Goal: Information Seeking & Learning: Learn about a topic

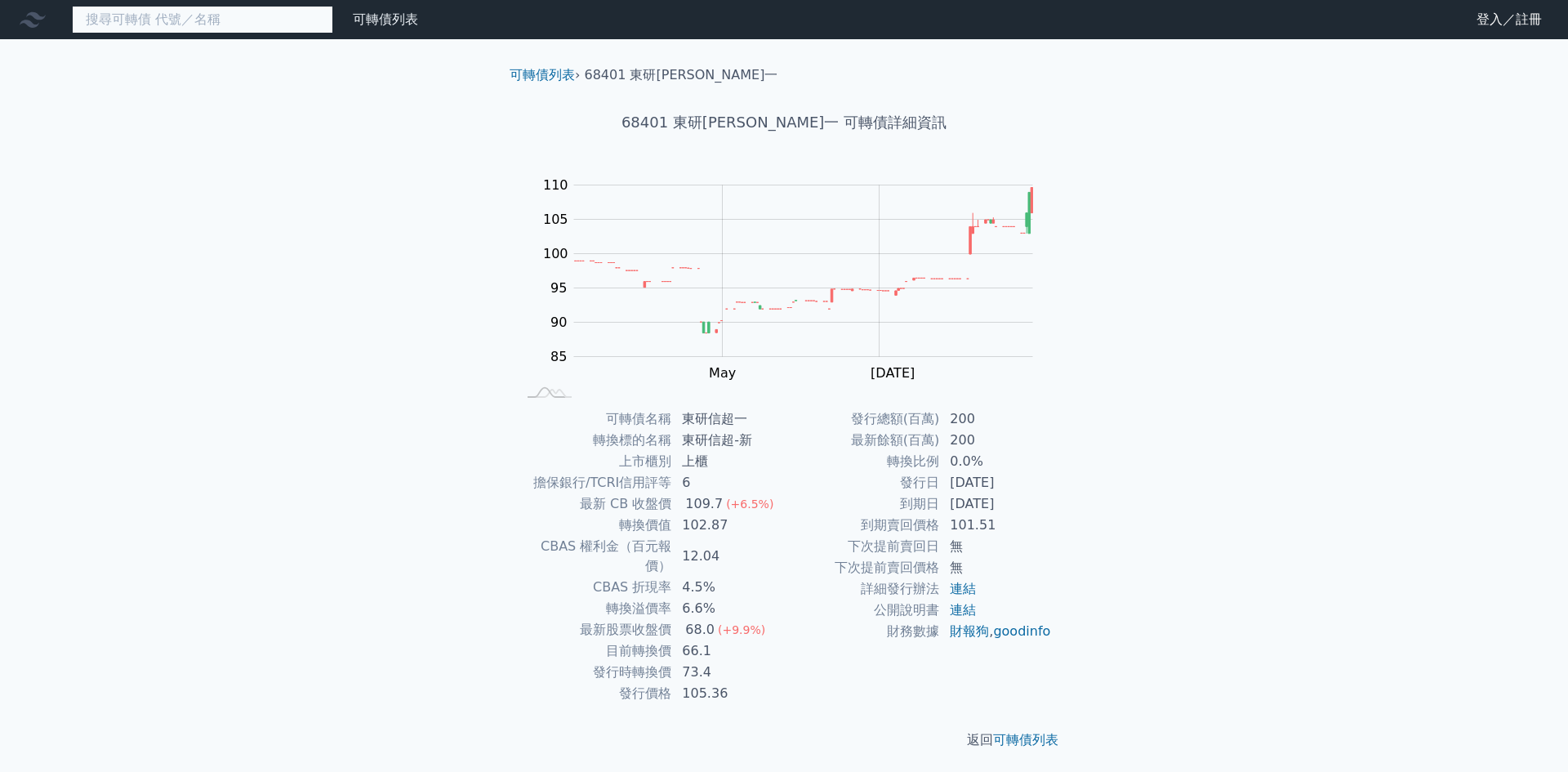
click at [292, 25] on input at bounding box center [202, 20] width 262 height 27
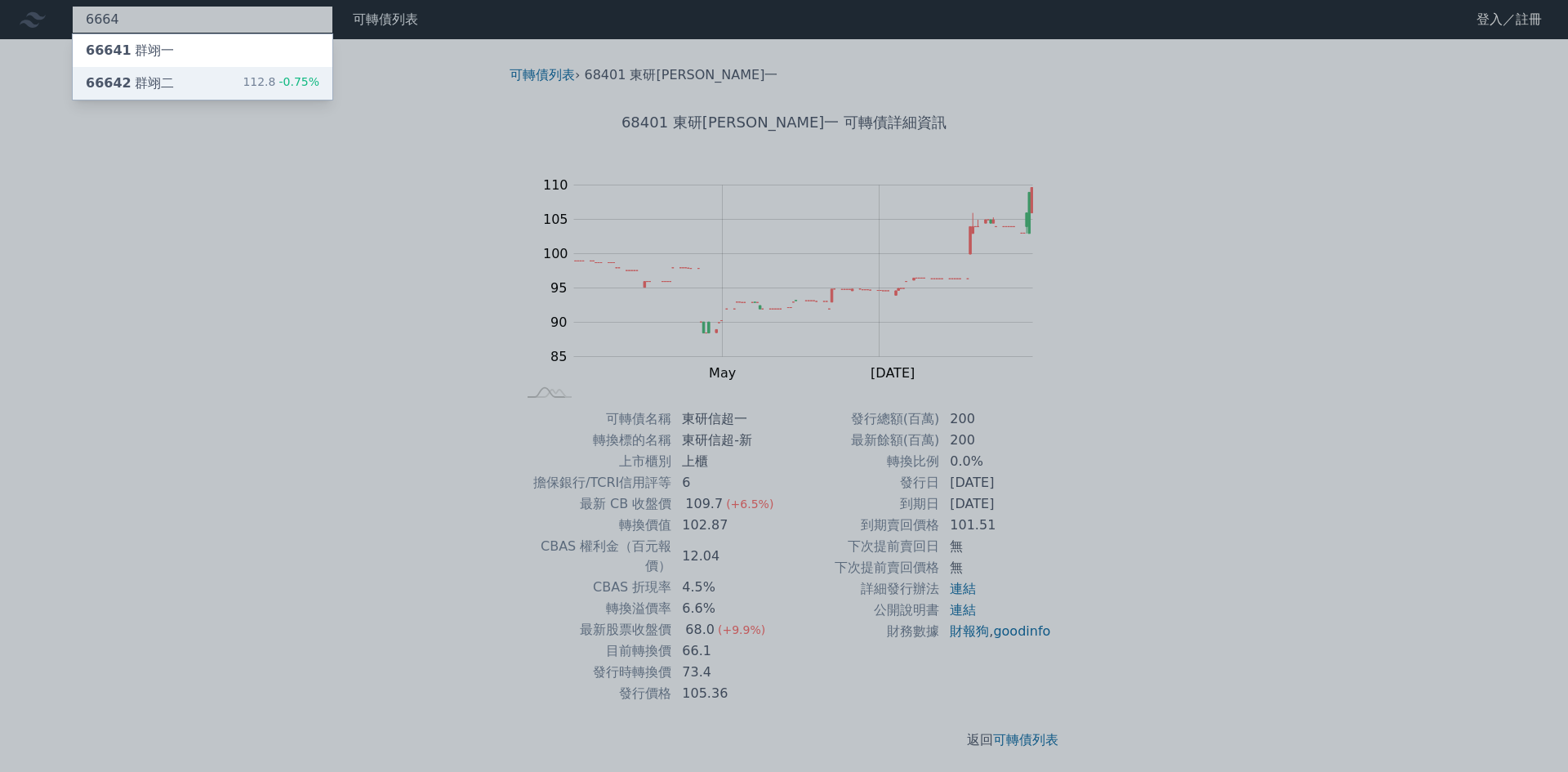
type input "6664"
click at [218, 83] on div "66642 群翊二 112.8 -0.75%" at bounding box center [202, 83] width 260 height 33
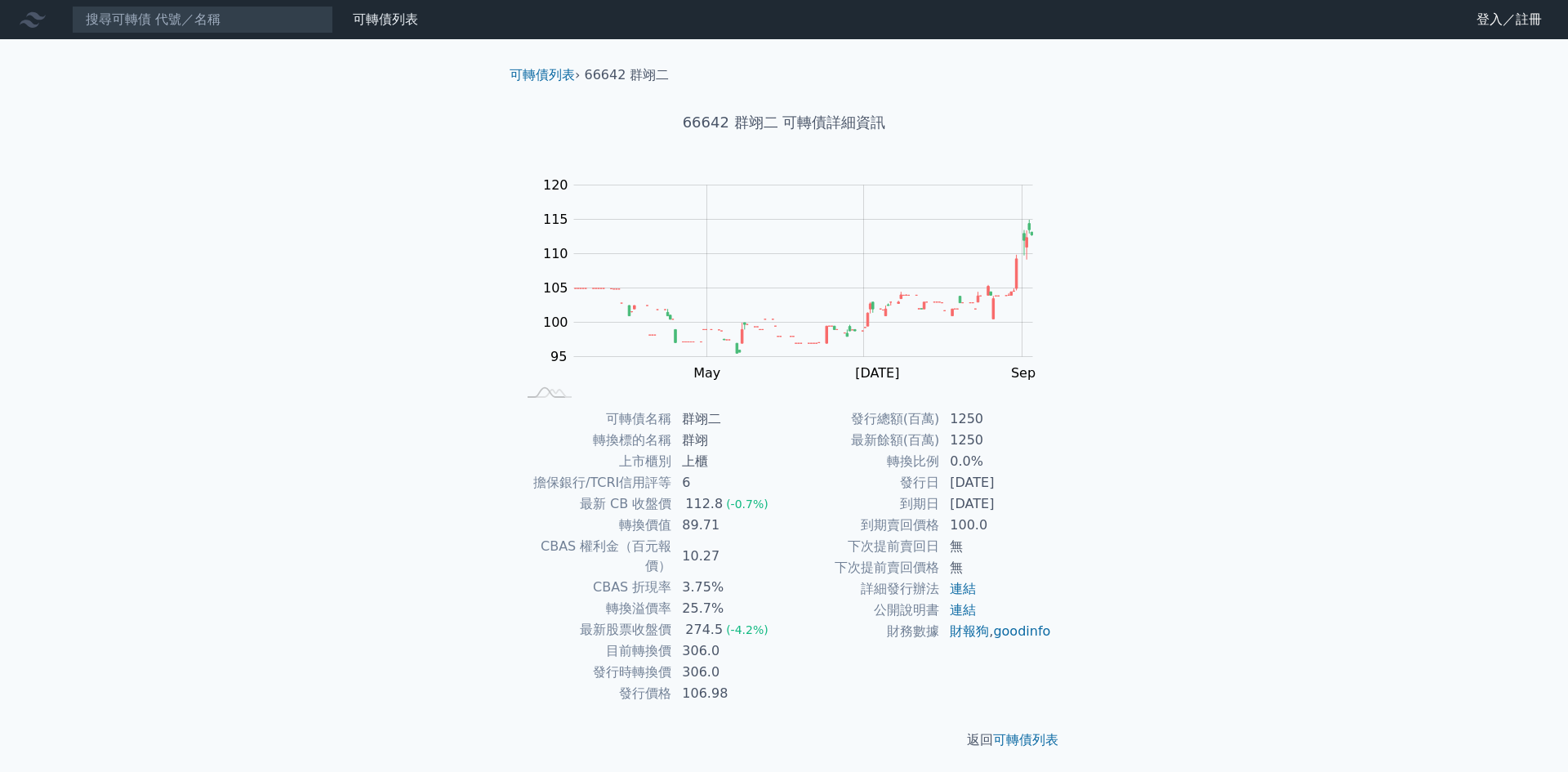
click at [387, 343] on div "可轉債列表 財務數據 可轉債列表 財務數據 登入／註冊 登入／註冊 可轉債列表 › 66642 群翊二 66642 群翊二 可轉債詳細資訊 Zoom Out …" at bounding box center [784, 388] width 1568 height 776
drag, startPoint x: 422, startPoint y: 436, endPoint x: 486, endPoint y: 444, distance: 64.5
click at [423, 436] on div "可轉債列表 財務數據 可轉債列表 財務數據 登入／註冊 登入／註冊 可轉債列表 › 66642 群翊二 66642 群翊二 可轉債詳細資訊 Zoom Out …" at bounding box center [784, 388] width 1568 height 776
click at [444, 372] on div "可轉債列表 財務數據 可轉債列表 財務數據 登入／註冊 登入／註冊 可轉債列表 › 66642 群翊二 66642 群翊二 可轉債詳細資訊 Zoom Out …" at bounding box center [784, 388] width 1568 height 776
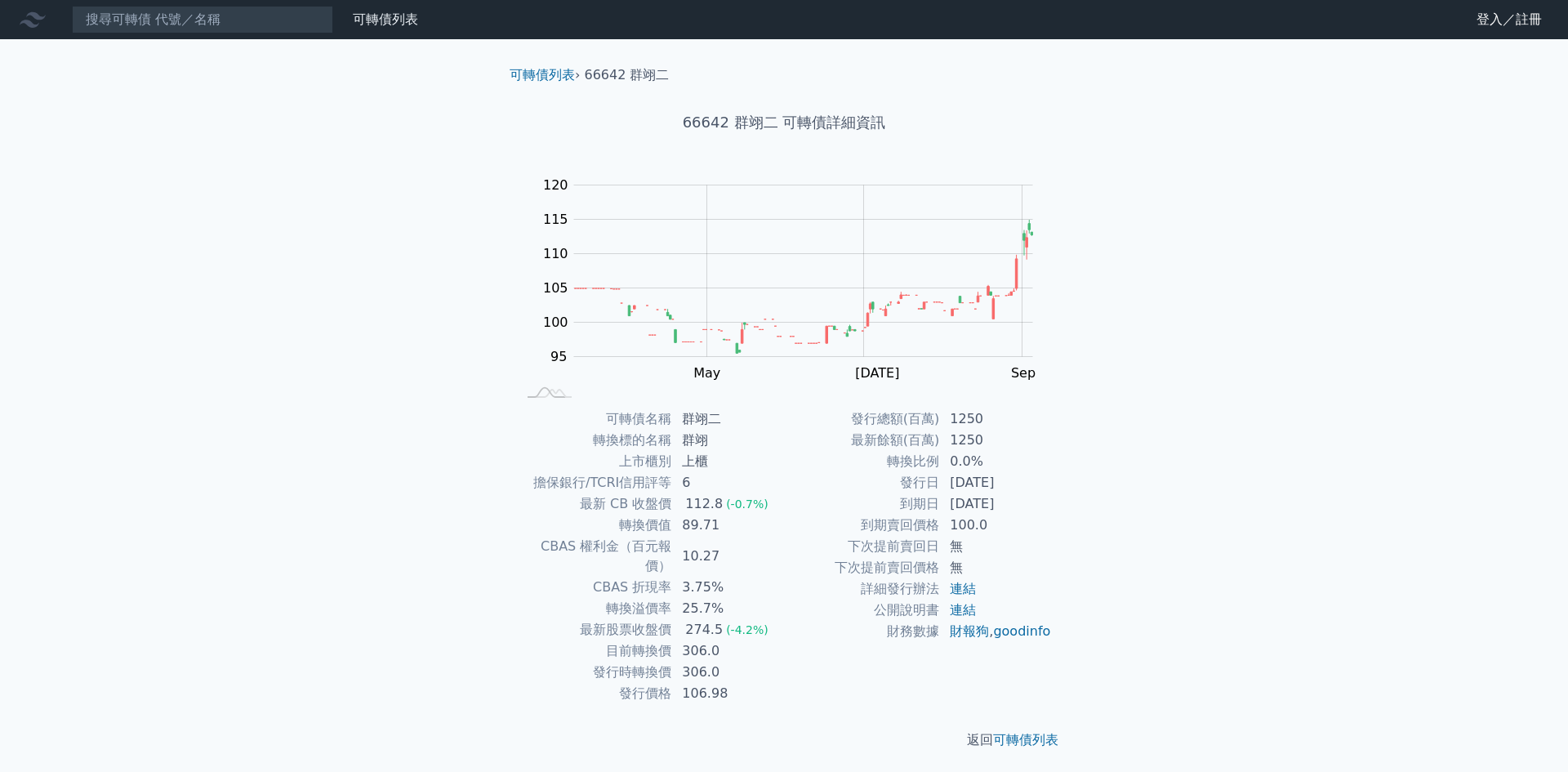
click at [1215, 705] on div "可轉債列表 財務數據 可轉債列表 財務數據 登入／註冊 登入／註冊 可轉債列表 › 66642 群翊二 66642 群翊二 可轉債詳細資訊 Zoom Out …" at bounding box center [784, 388] width 1568 height 776
click at [1330, 298] on div "可轉債列表 財務數據 可轉債列表 財務數據 登入／註冊 登入／註冊 可轉債列表 › 66642 群翊二 66642 群翊二 可轉債詳細資訊 Zoom Out …" at bounding box center [784, 388] width 1568 height 776
